Goal: Information Seeking & Learning: Learn about a topic

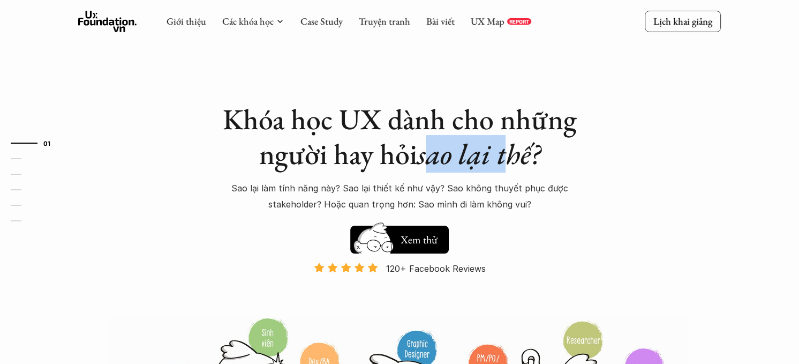
drag, startPoint x: 512, startPoint y: 153, endPoint x: 426, endPoint y: 154, distance: 85.2
click at [426, 154] on em "sao lại thế?" at bounding box center [478, 153] width 123 height 37
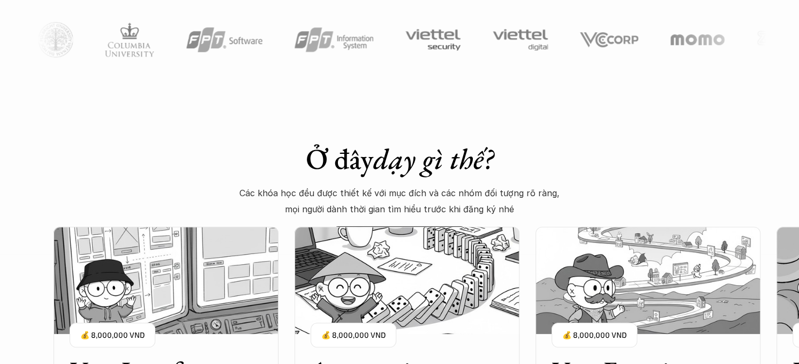
scroll to position [857, 0]
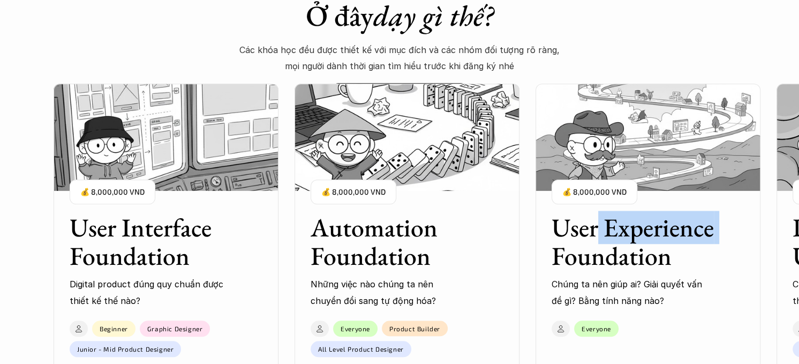
drag, startPoint x: 726, startPoint y: 212, endPoint x: 595, endPoint y: 215, distance: 131.8
click at [595, 215] on div "User Experience Foundation Chúng ta nên giúp ai? Giải quyết vấn đề gì? Bằng tín…" at bounding box center [648, 252] width 225 height 111
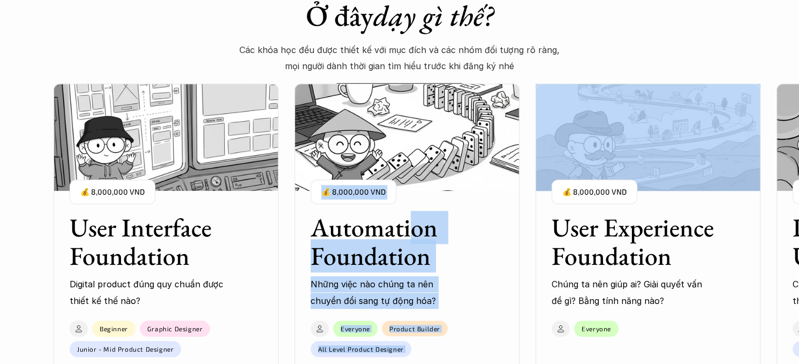
drag, startPoint x: 537, startPoint y: 232, endPoint x: 411, endPoint y: 231, distance: 125.3
click at [411, 231] on div "User Interface Foundation Digital product đúng quy chuẩn được thiết kế thế nào?…" at bounding box center [648, 293] width 1189 height 364
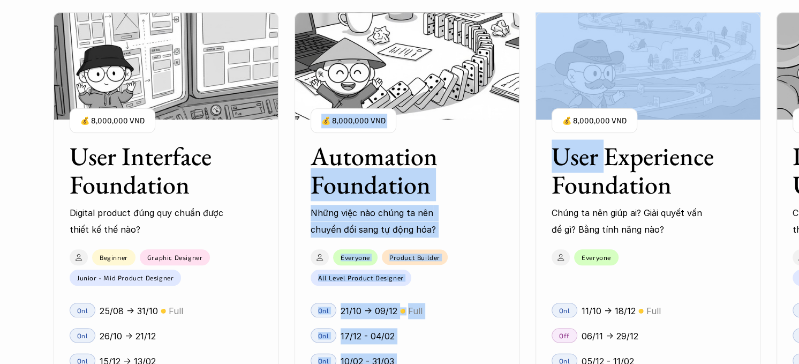
drag, startPoint x: 607, startPoint y: 163, endPoint x: 463, endPoint y: 162, distance: 144.1
click at [465, 162] on div "User Interface Foundation Digital product đúng quy chuẩn được thiết kế thế nào?…" at bounding box center [648, 222] width 1189 height 364
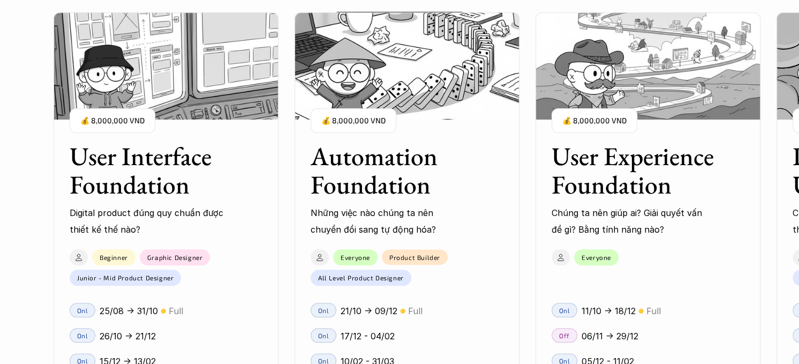
click at [530, 205] on div "User Interface Foundation Digital product đúng quy chuẩn được thiết kế thế nào?…" at bounding box center [648, 222] width 1189 height 364
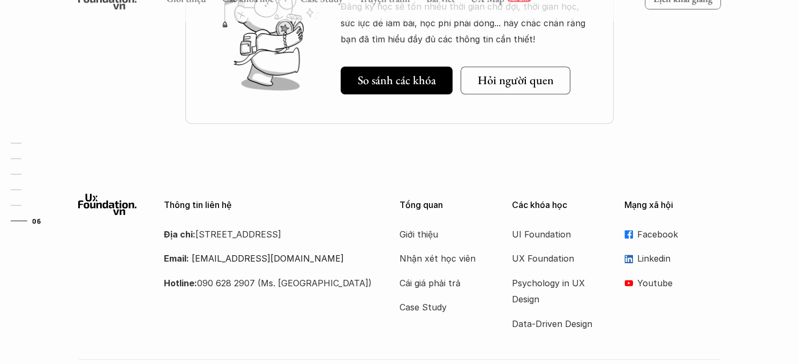
scroll to position [3804, 0]
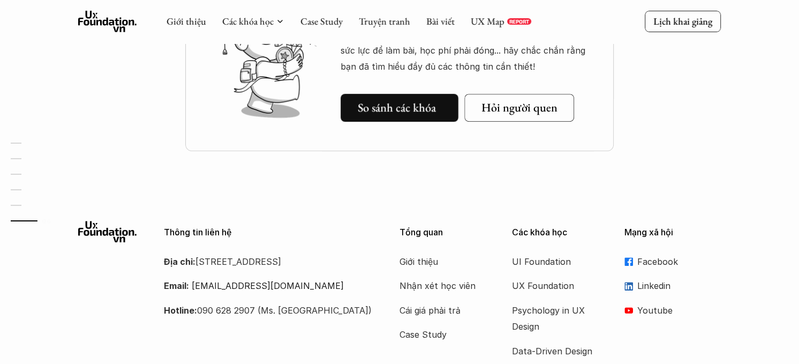
click at [420, 113] on h5 "So sánh các khóa" at bounding box center [397, 108] width 78 height 14
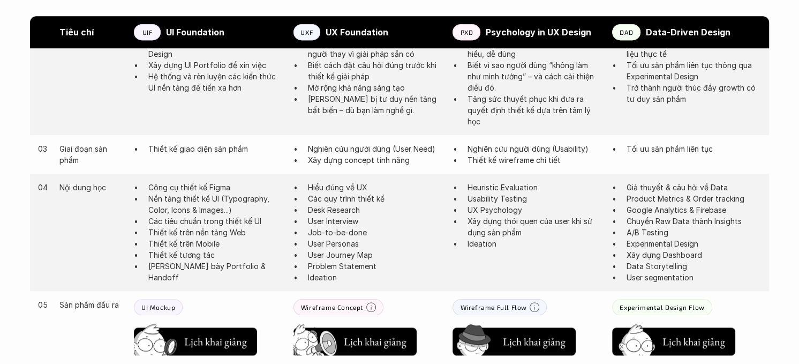
scroll to position [926, 0]
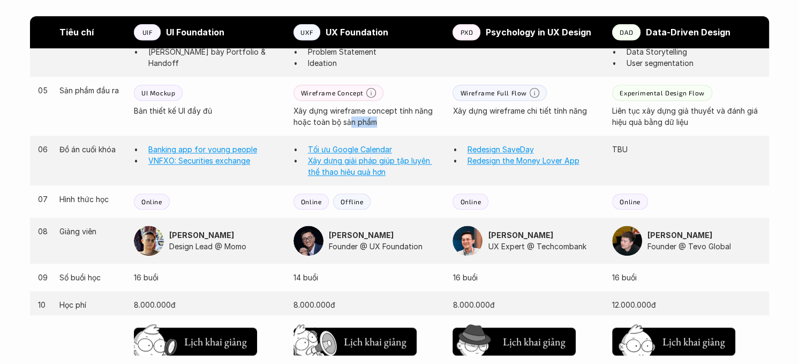
drag, startPoint x: 373, startPoint y: 122, endPoint x: 349, endPoint y: 121, distance: 24.1
click at [349, 121] on p "Xây dựng wireframe concept tính năng hoặc toàn bộ sản phẩm" at bounding box center [368, 116] width 149 height 22
drag, startPoint x: 621, startPoint y: 147, endPoint x: 627, endPoint y: 148, distance: 5.4
click at [627, 148] on p "TBU" at bounding box center [686, 149] width 149 height 11
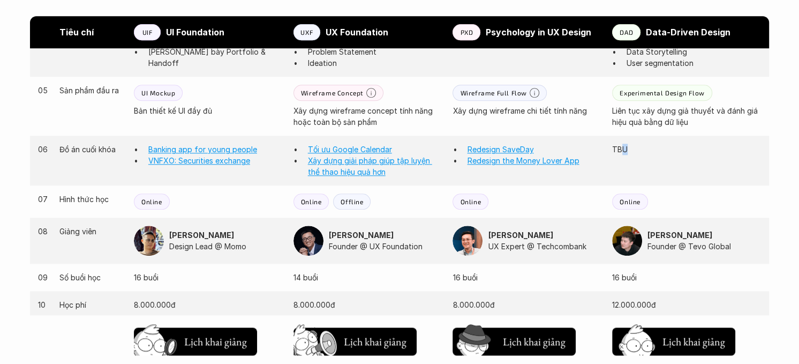
click at [629, 149] on p "TBU" at bounding box center [686, 149] width 149 height 11
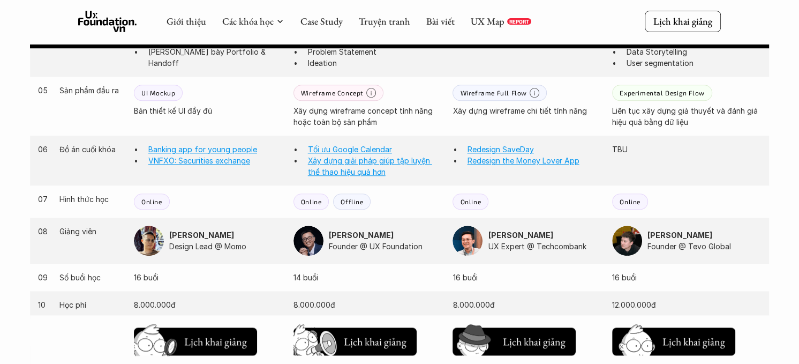
click at [342, 200] on p "Offline" at bounding box center [352, 201] width 22 height 7
click at [320, 202] on p "Online" at bounding box center [311, 201] width 21 height 7
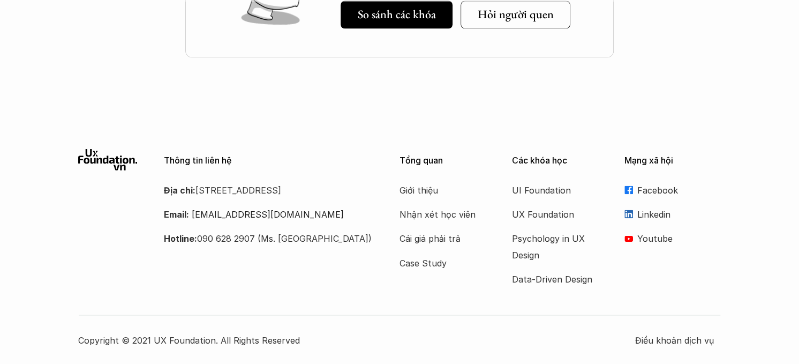
scroll to position [1317, 0]
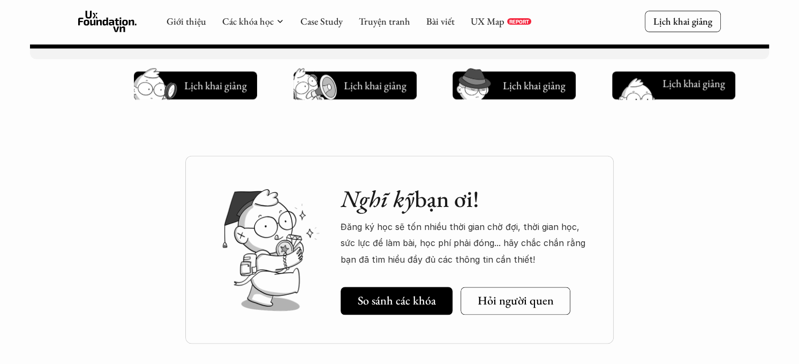
click at [667, 91] on h5 "Chờ hơi lâu" at bounding box center [687, 85] width 49 height 15
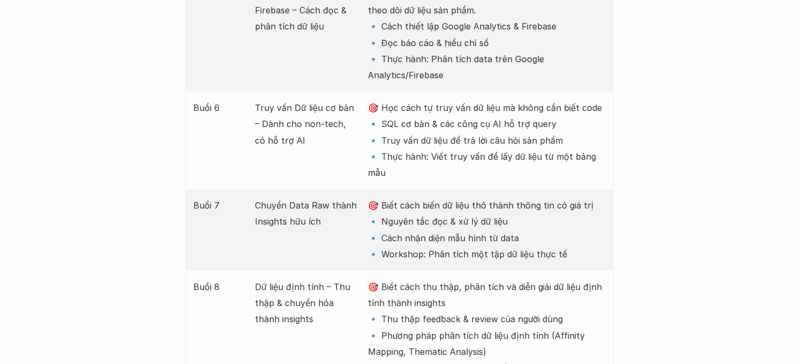
scroll to position [2076, 0]
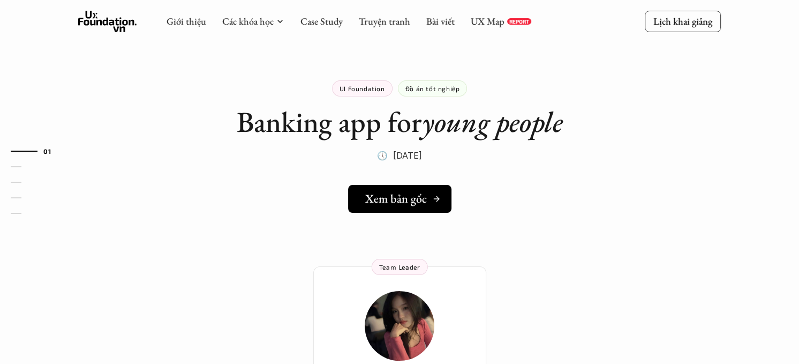
click at [393, 197] on h5 "Xem bản gốc" at bounding box center [396, 199] width 62 height 14
